Goal: Transaction & Acquisition: Purchase product/service

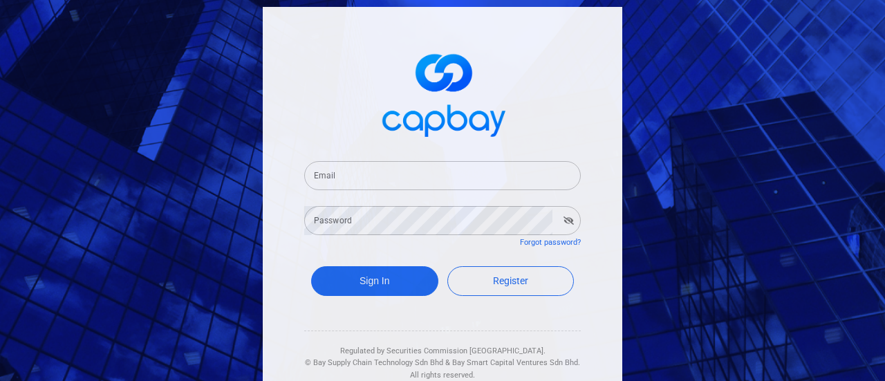
drag, startPoint x: 382, startPoint y: 174, endPoint x: 378, endPoint y: 182, distance: 8.4
click at [380, 175] on input "Email" at bounding box center [442, 175] width 277 height 29
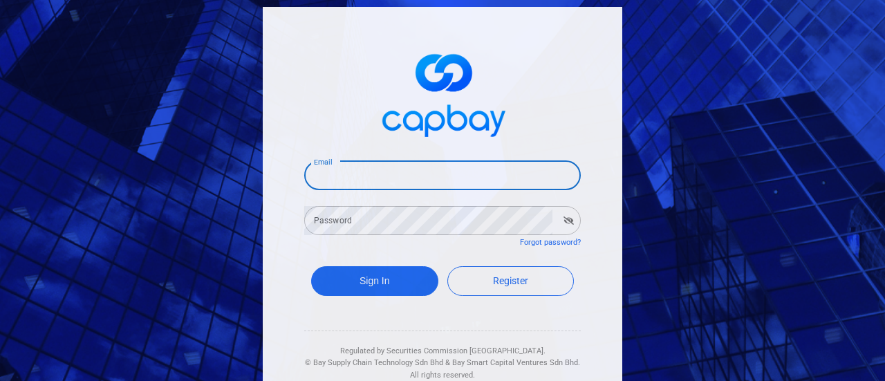
type input "[EMAIL_ADDRESS][DOMAIN_NAME]"
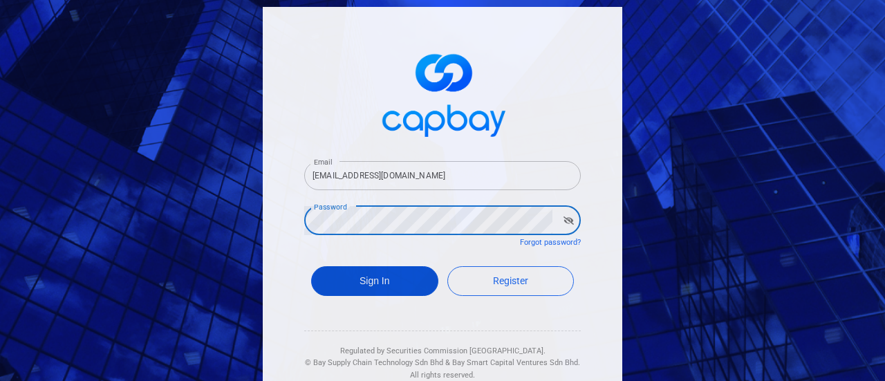
click at [373, 286] on button "Sign In" at bounding box center [374, 281] width 127 height 30
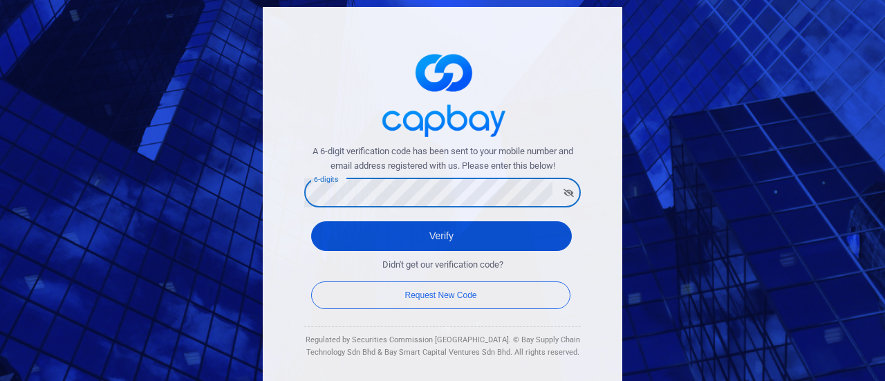
click at [411, 234] on button "Verify" at bounding box center [441, 236] width 261 height 30
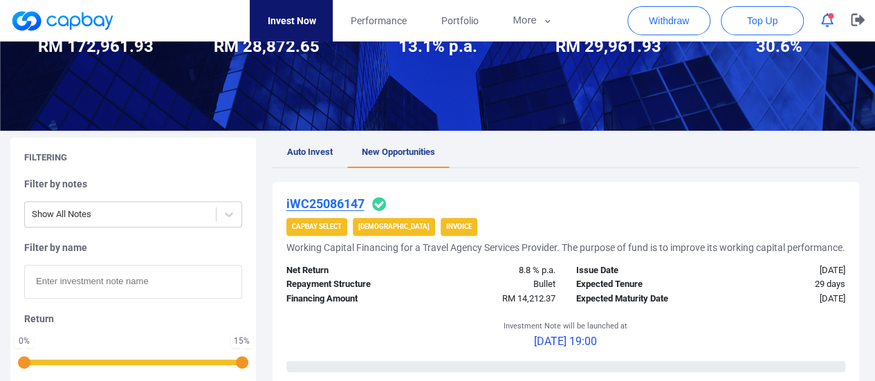
scroll to position [69, 0]
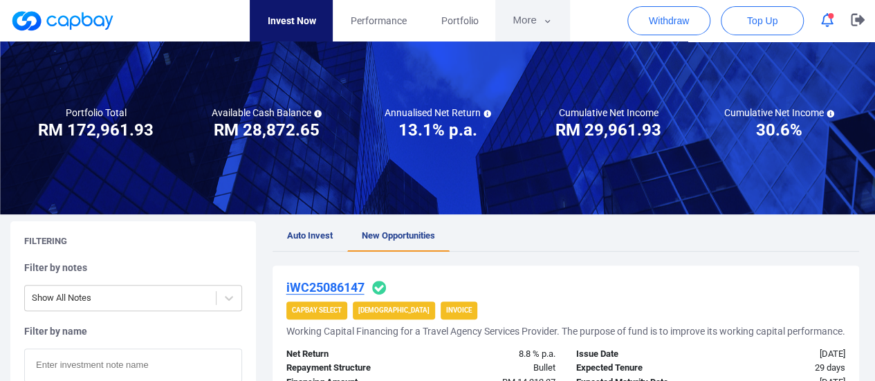
click at [527, 20] on button "More" at bounding box center [532, 20] width 74 height 41
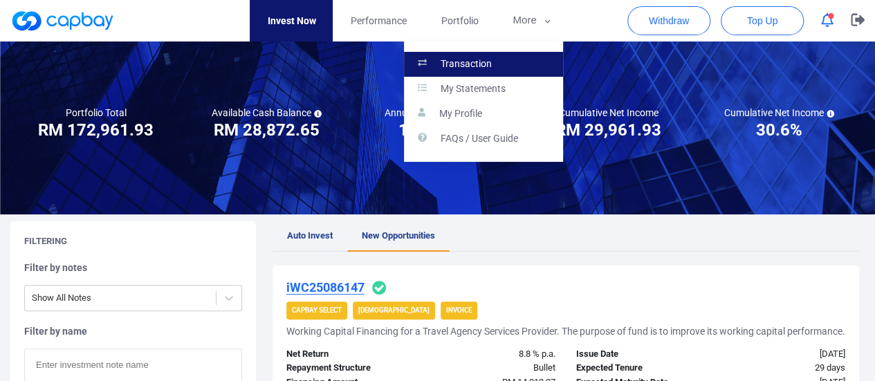
click at [463, 64] on p "Transaction" at bounding box center [466, 64] width 51 height 12
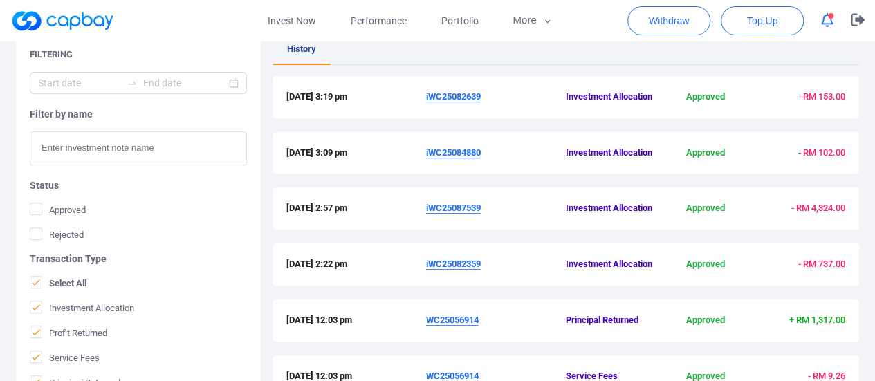
scroll to position [277, 0]
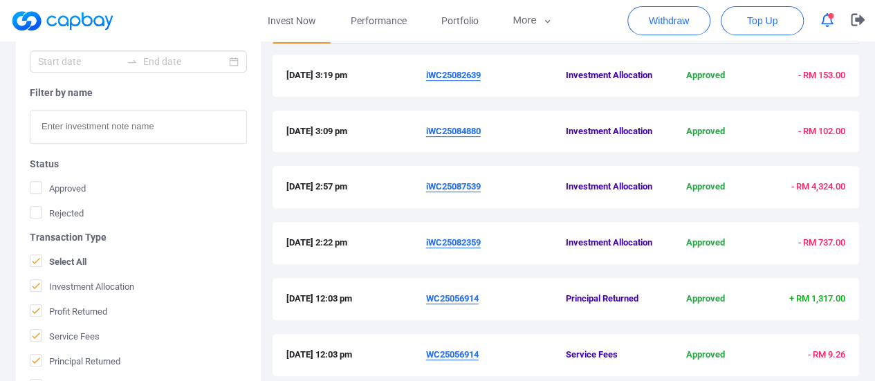
click at [460, 185] on u "iWC25087539" at bounding box center [453, 186] width 55 height 10
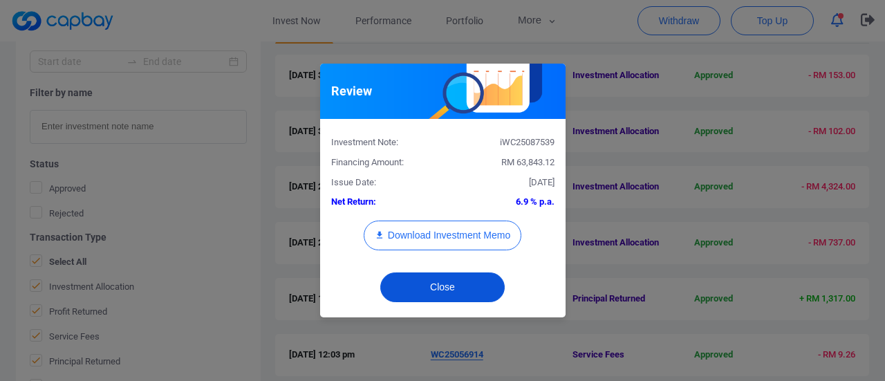
click at [469, 288] on button "Close" at bounding box center [442, 287] width 124 height 30
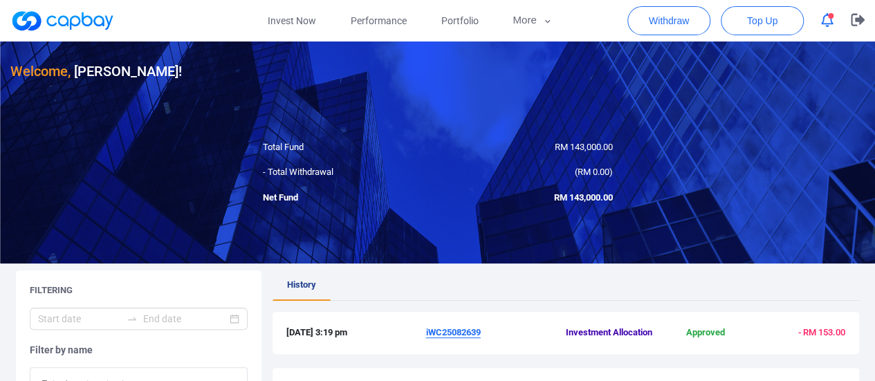
scroll to position [0, 0]
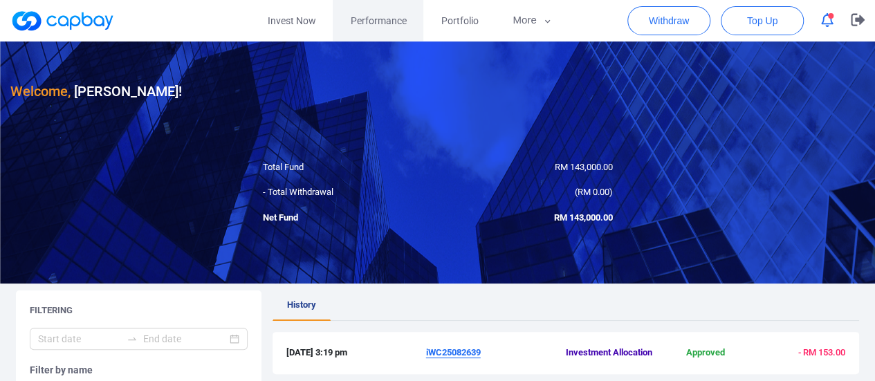
click at [392, 10] on link "Performance" at bounding box center [378, 20] width 91 height 41
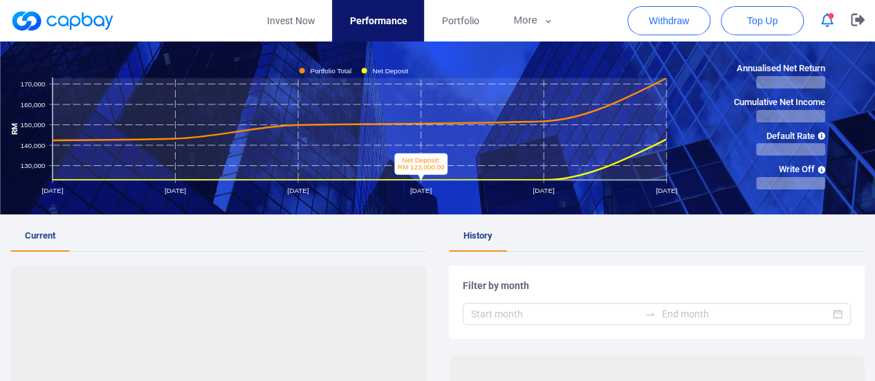
scroll to position [138, 0]
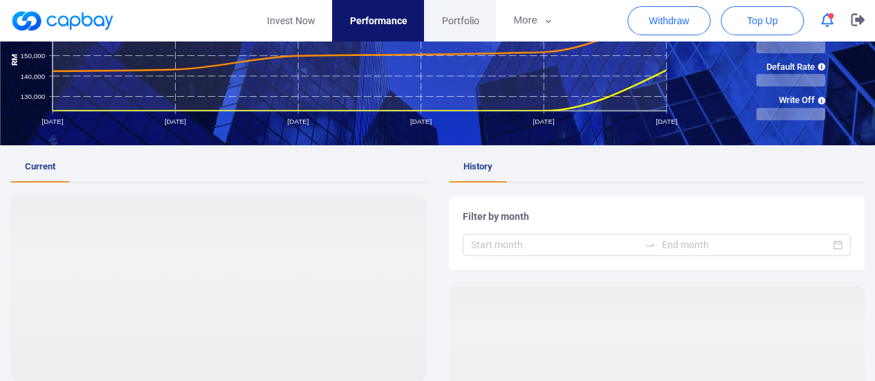
click at [452, 16] on span "Portfolio" at bounding box center [459, 20] width 37 height 15
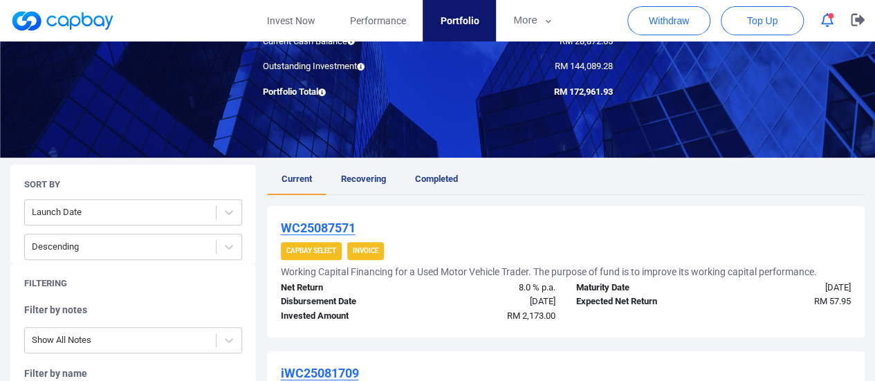
scroll to position [138, 0]
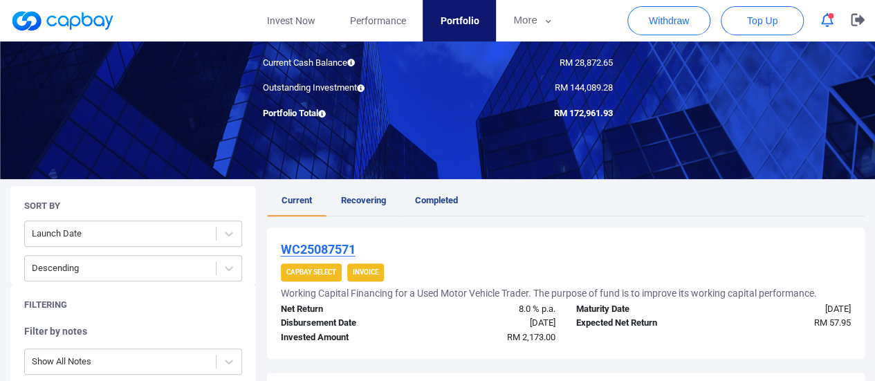
click at [367, 199] on span "Recovering" at bounding box center [363, 200] width 45 height 10
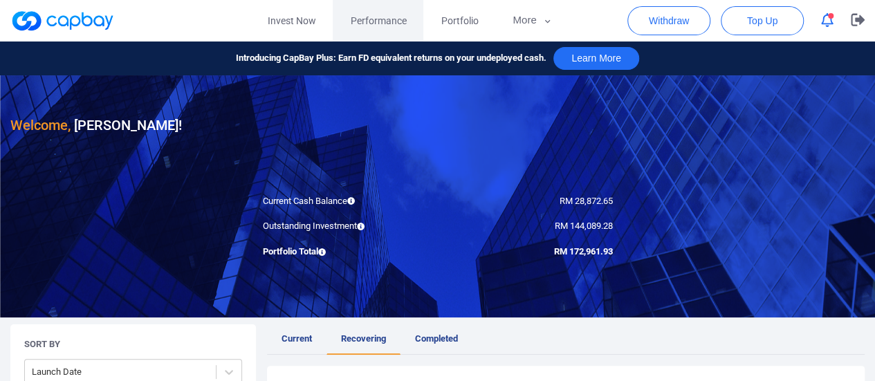
click at [382, 17] on span "Performance" at bounding box center [378, 20] width 56 height 15
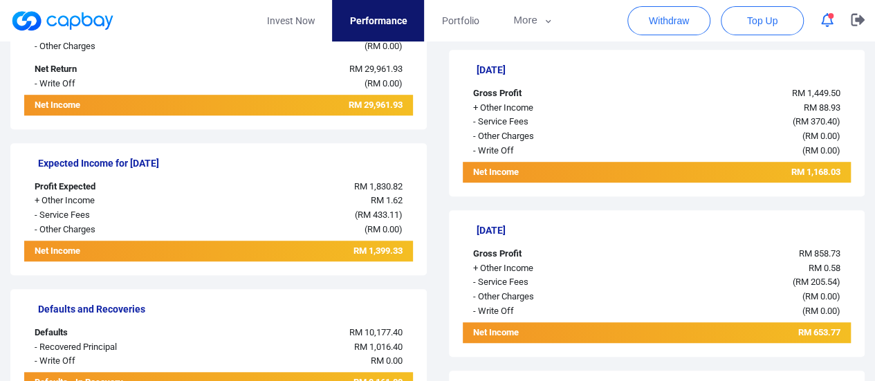
scroll to position [346, 0]
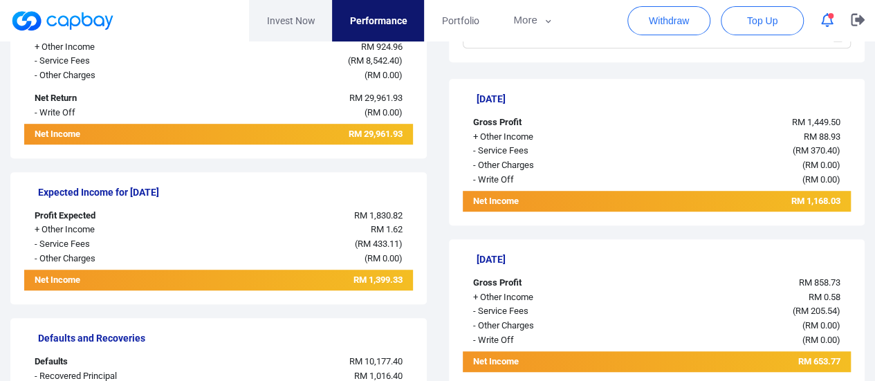
click at [279, 26] on link "Invest Now" at bounding box center [290, 20] width 83 height 41
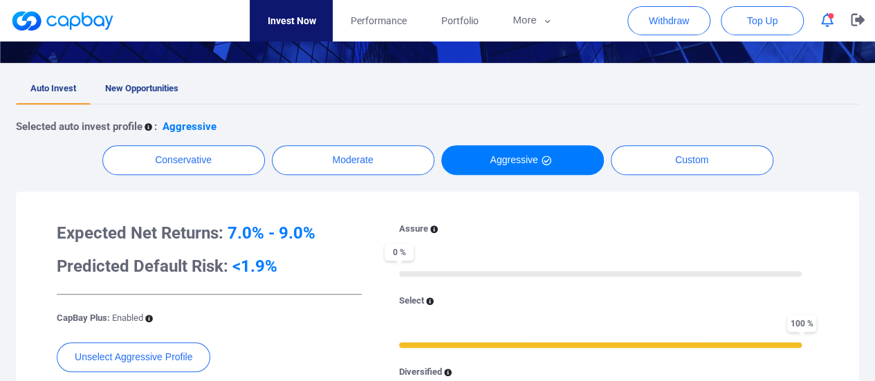
scroll to position [207, 0]
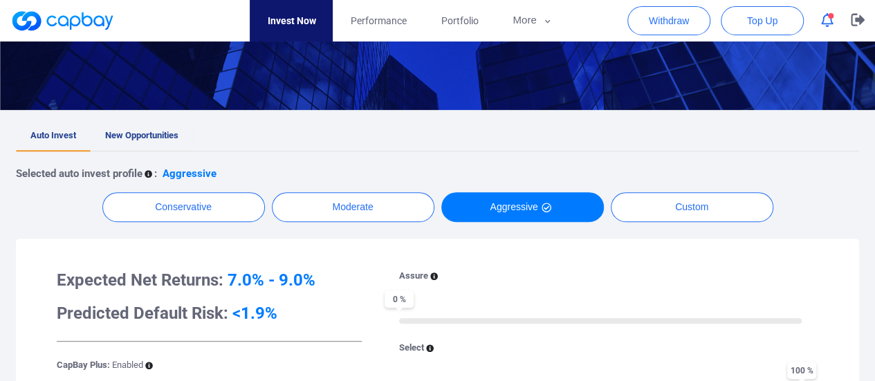
click at [152, 131] on span "New Opportunities" at bounding box center [141, 135] width 73 height 10
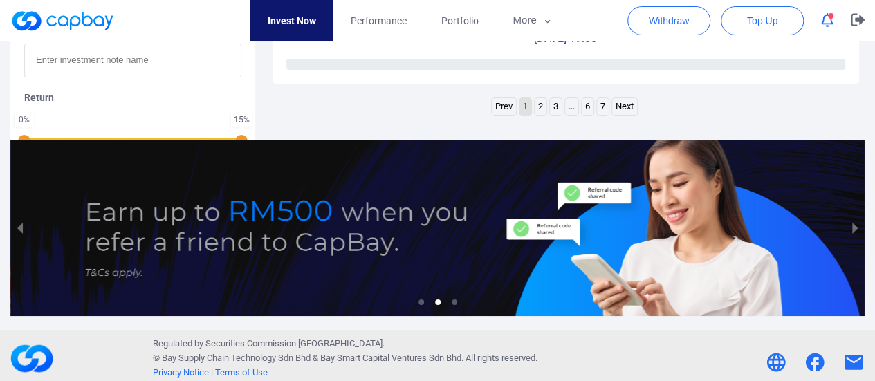
scroll to position [2421, 0]
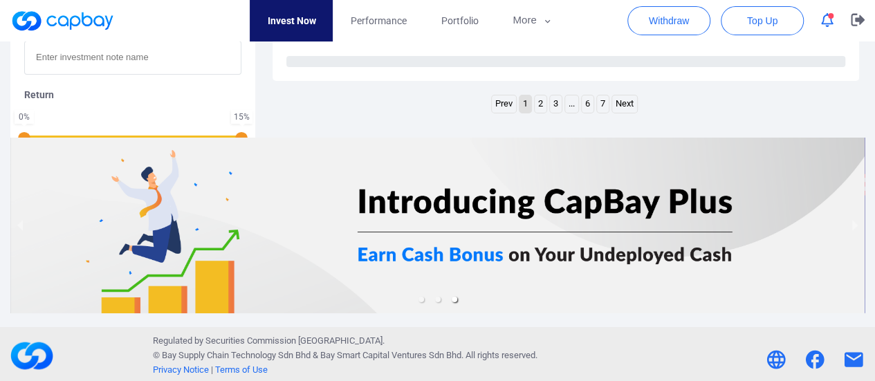
click at [542, 113] on link "2" at bounding box center [541, 103] width 12 height 17
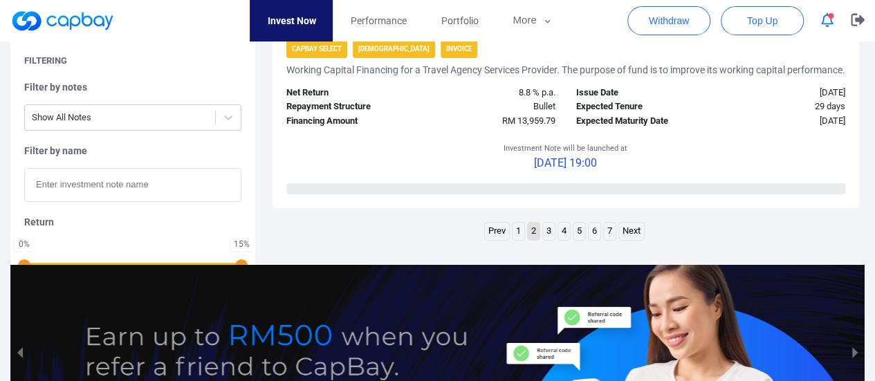
scroll to position [2386, 0]
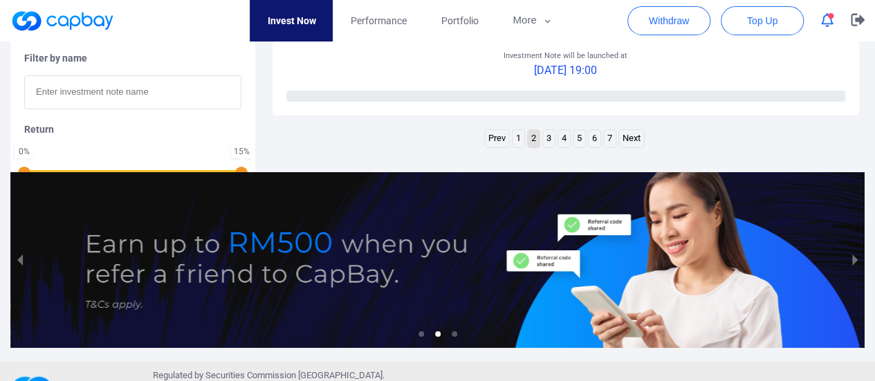
click at [548, 147] on link "3" at bounding box center [549, 138] width 12 height 17
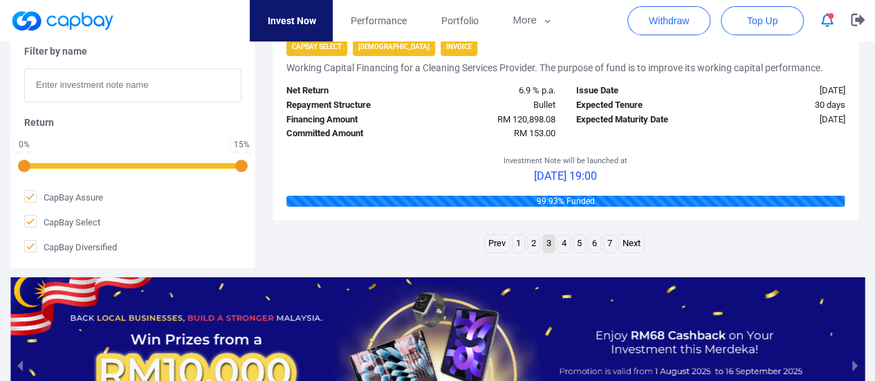
scroll to position [2455, 0]
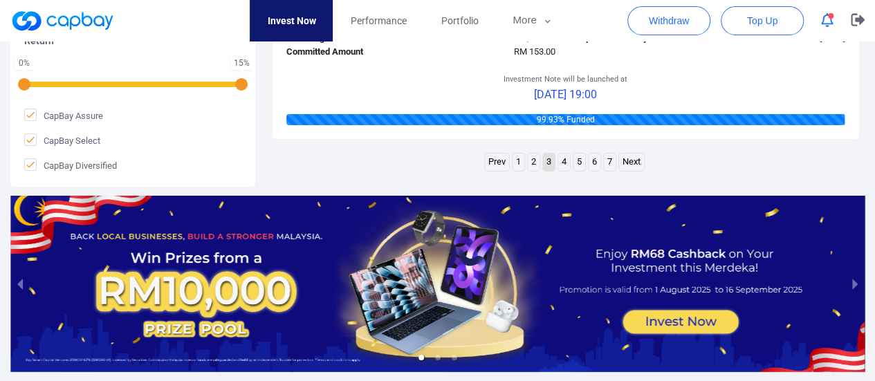
click at [564, 171] on link "4" at bounding box center [564, 162] width 12 height 17
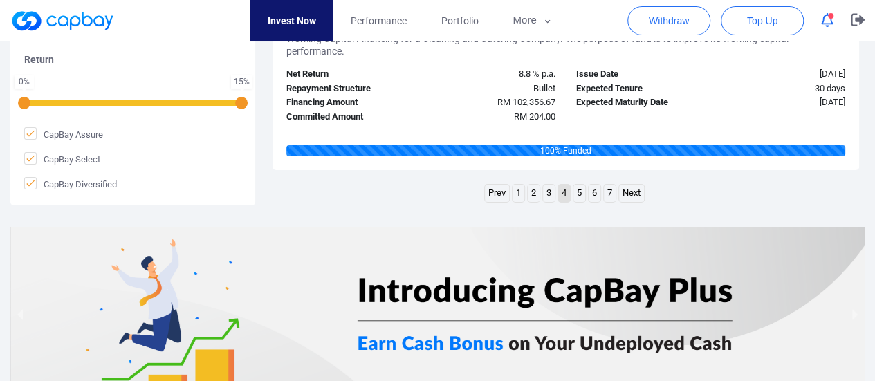
scroll to position [2317, 0]
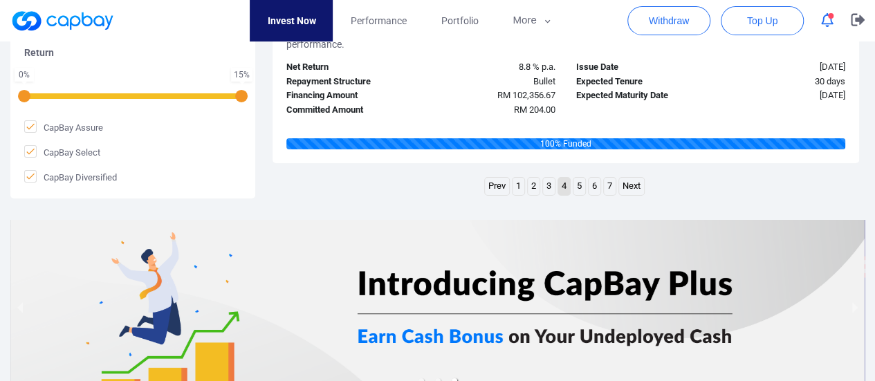
click at [580, 185] on link "5" at bounding box center [579, 186] width 12 height 17
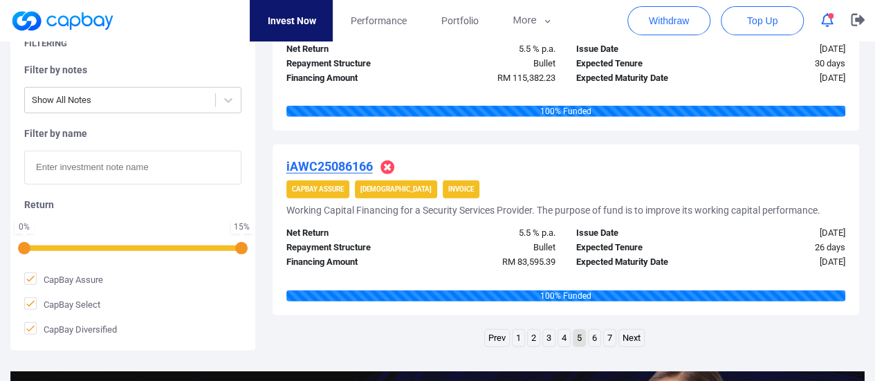
scroll to position [1971, 0]
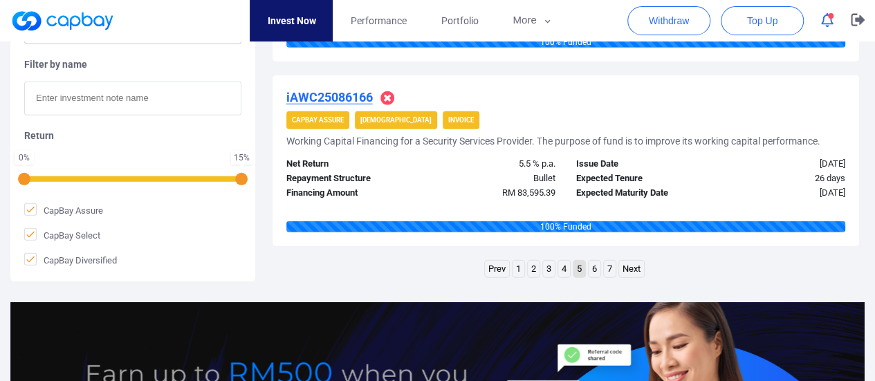
click at [590, 265] on link "6" at bounding box center [595, 269] width 12 height 17
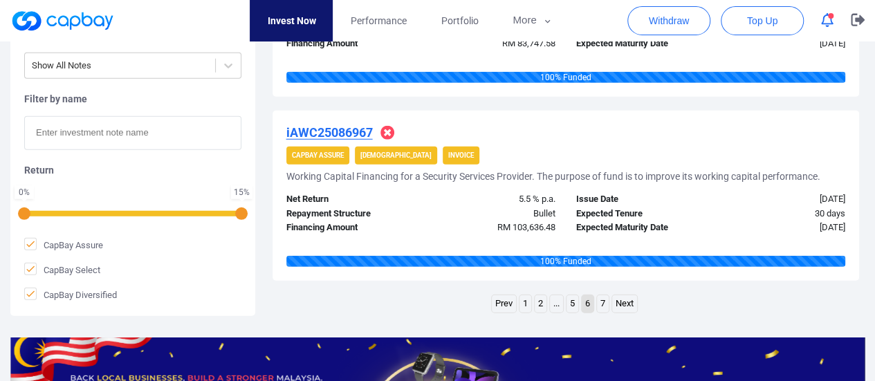
scroll to position [1902, 0]
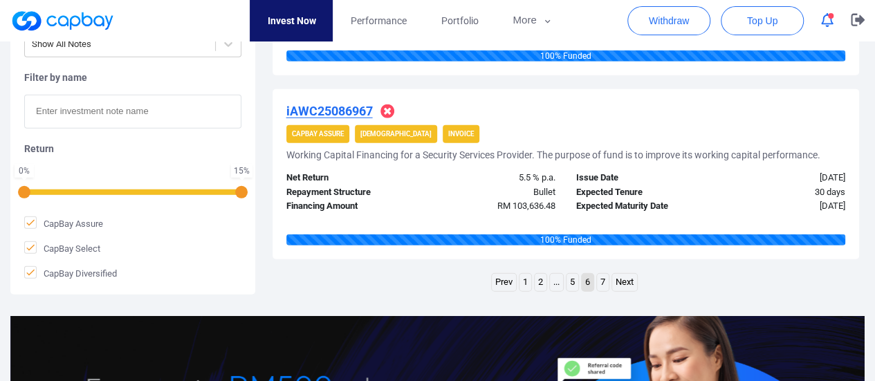
click at [599, 280] on link "7" at bounding box center [603, 282] width 12 height 17
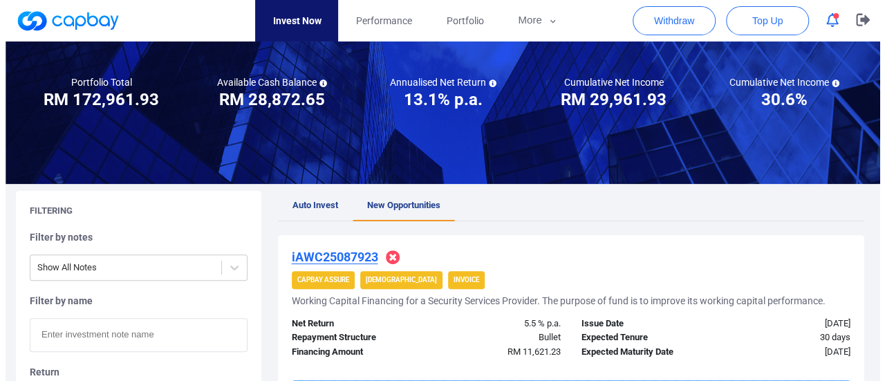
scroll to position [0, 0]
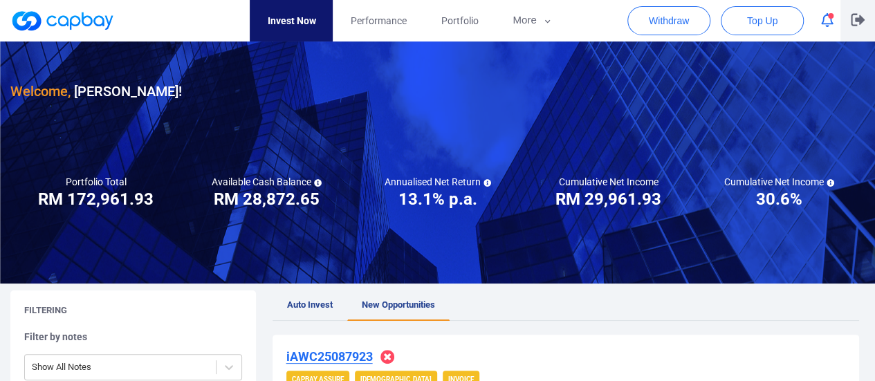
click at [853, 23] on icon "button" at bounding box center [858, 19] width 14 height 13
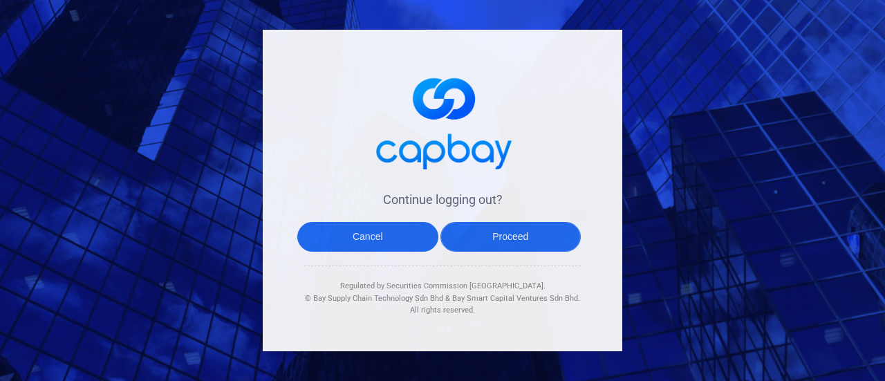
click at [526, 243] on button "Proceed" at bounding box center [511, 237] width 141 height 30
